Goal: Find specific page/section: Find specific page/section

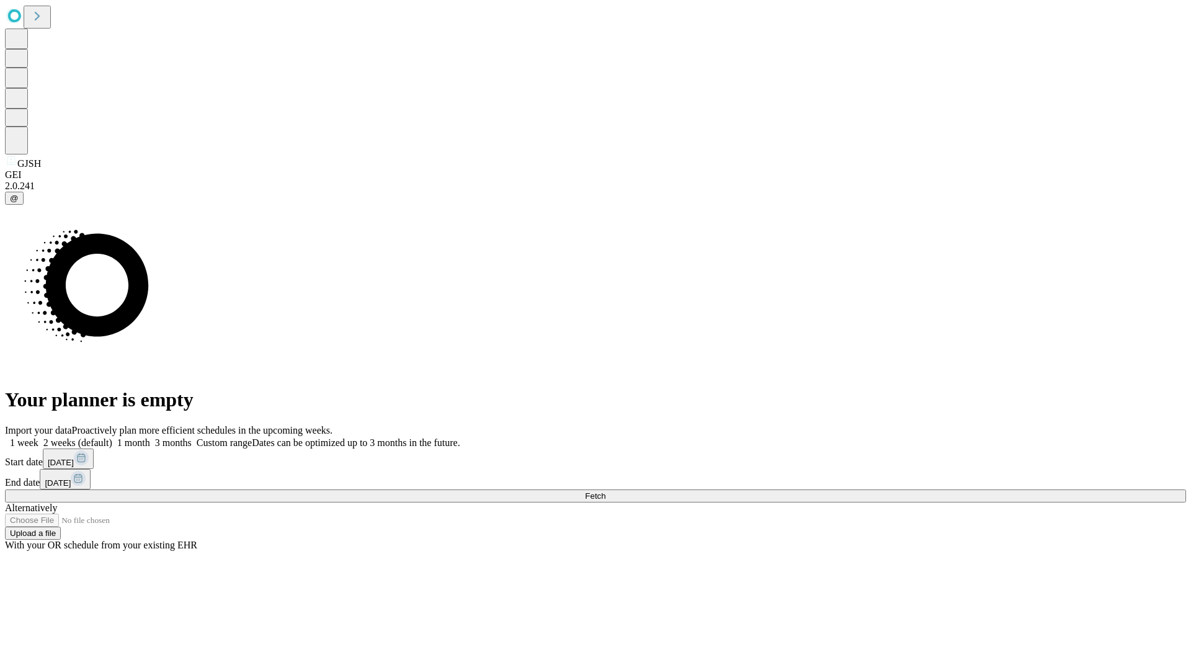
click at [605, 491] on span "Fetch" at bounding box center [595, 495] width 20 height 9
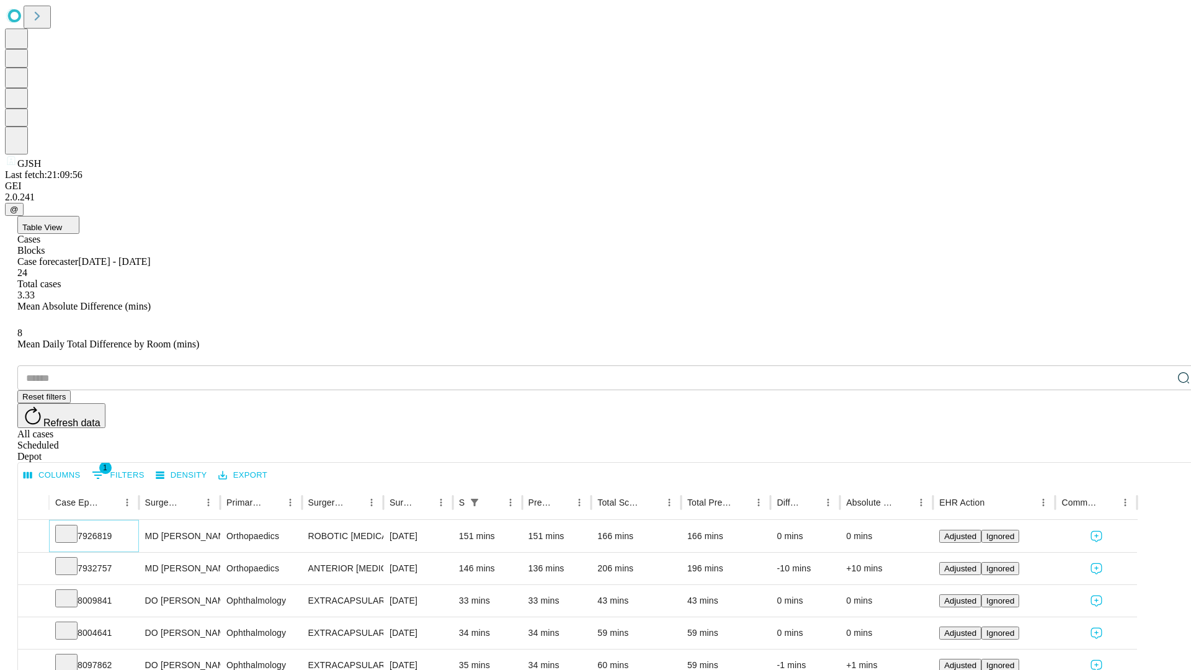
click at [73, 526] on icon at bounding box center [66, 532] width 12 height 12
